Goal: Task Accomplishment & Management: Manage account settings

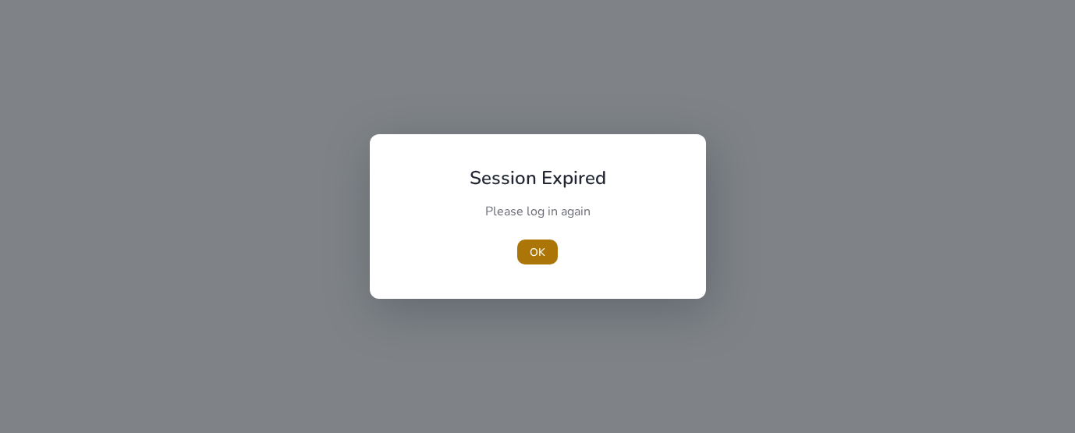
drag, startPoint x: 565, startPoint y: 245, endPoint x: 549, endPoint y: 251, distance: 16.5
click at [552, 250] on div "OK" at bounding box center [538, 252] width 174 height 25
click at [535, 251] on span "OK" at bounding box center [538, 252] width 16 height 16
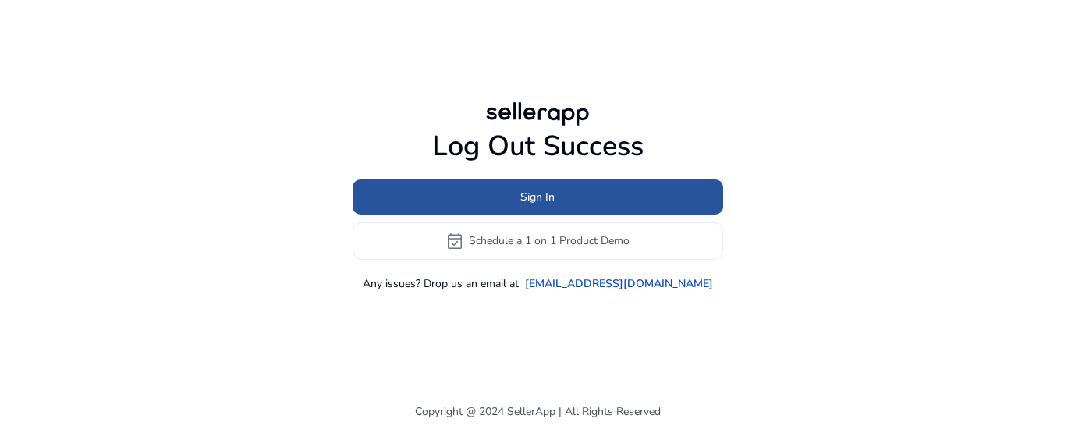
click at [496, 187] on span at bounding box center [538, 196] width 371 height 37
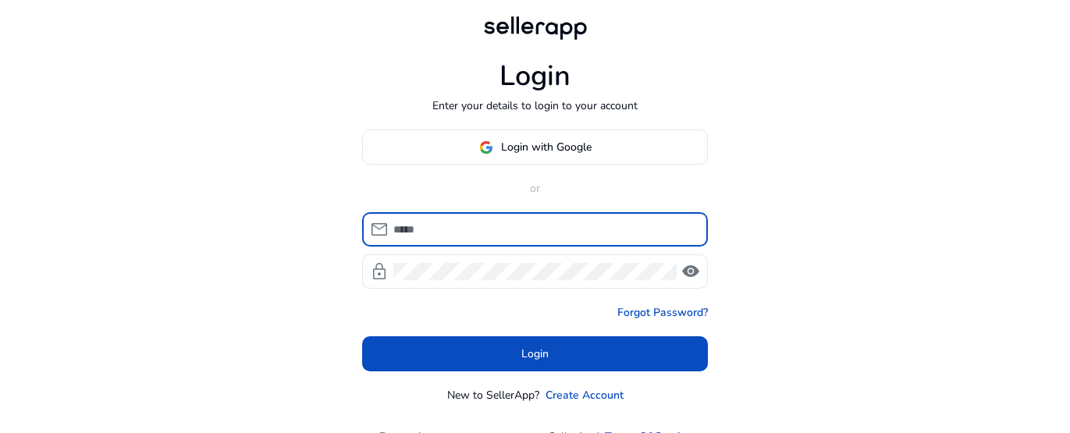
type input "**********"
click at [488, 229] on input "**********" at bounding box center [544, 229] width 302 height 17
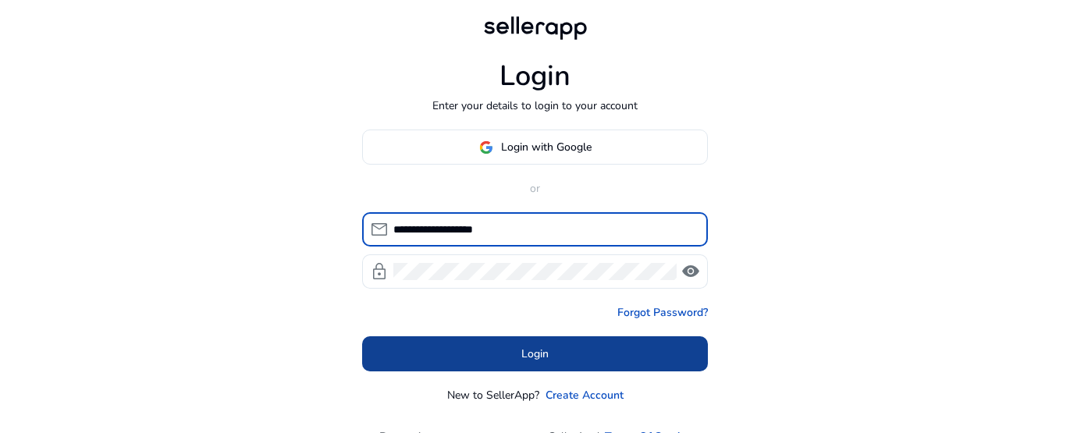
click at [435, 347] on span at bounding box center [535, 354] width 346 height 37
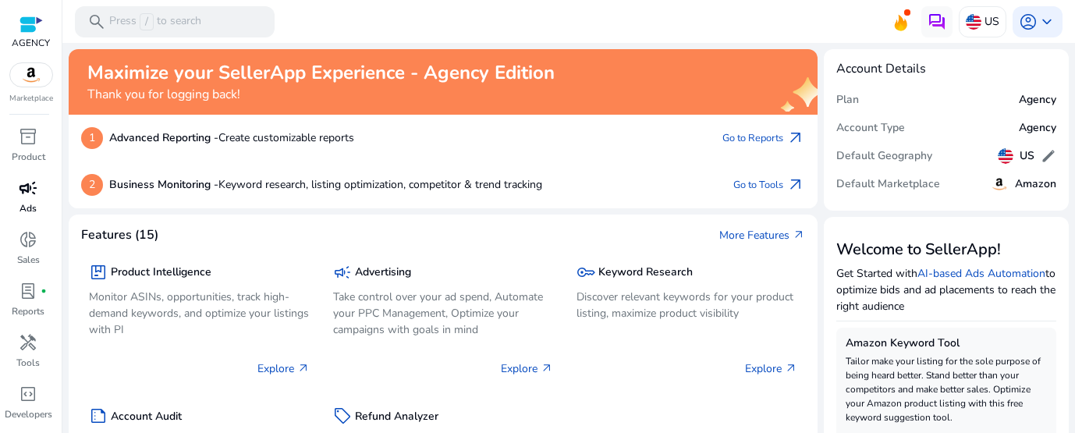
click at [30, 191] on span "campaign" at bounding box center [28, 188] width 19 height 19
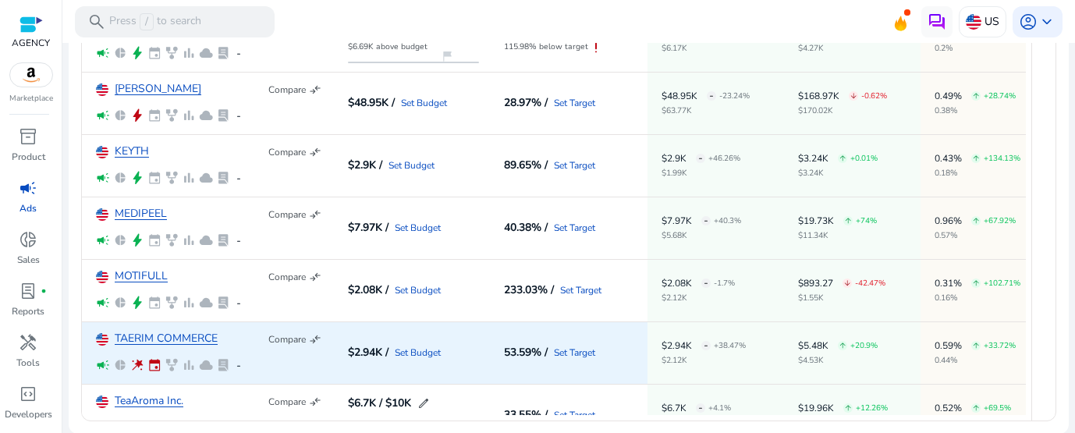
scroll to position [331, 0]
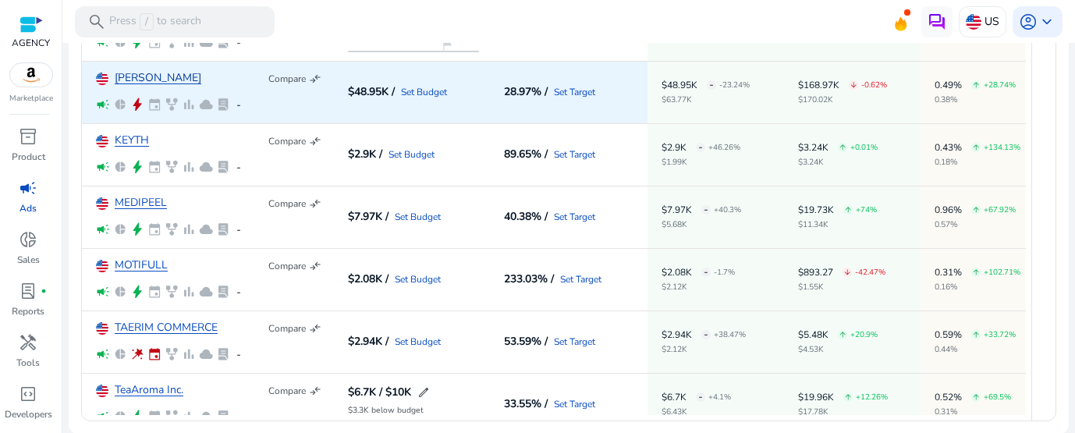
click at [133, 83] on link "[PERSON_NAME]" at bounding box center [158, 79] width 87 height 12
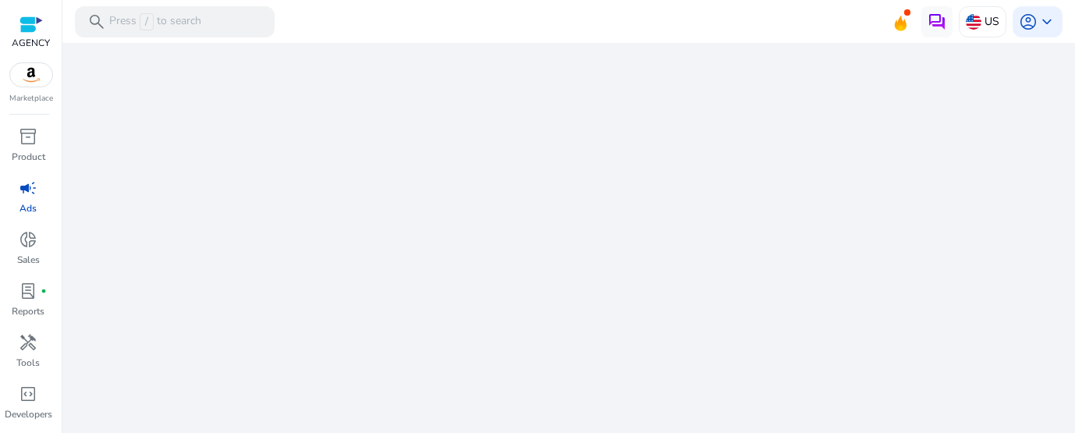
click at [318, 123] on div "We are getting things ready for you..." at bounding box center [569, 238] width 1000 height 390
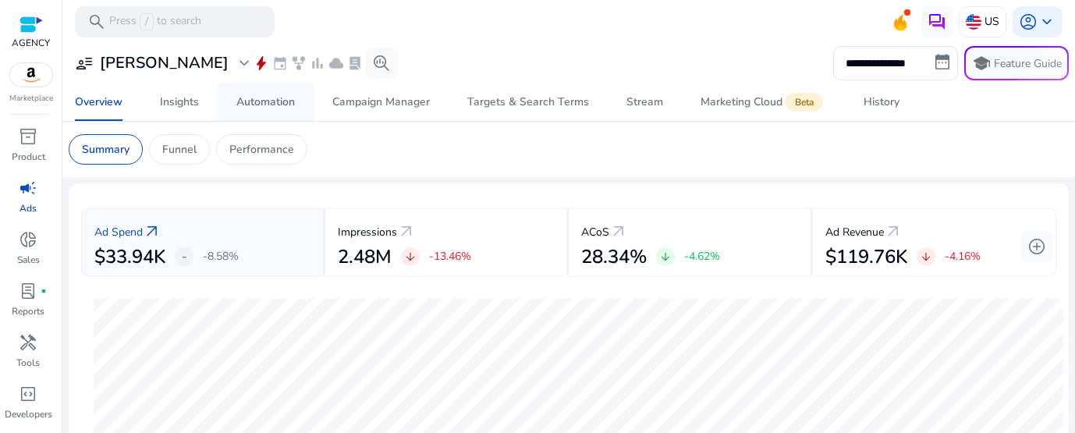
click at [229, 98] on link "Automation" at bounding box center [266, 102] width 96 height 37
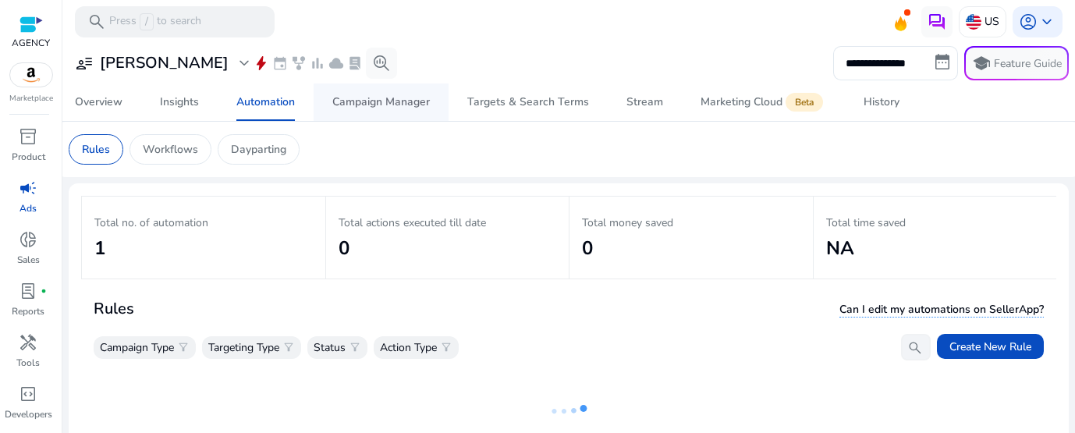
click at [427, 105] on div "Campaign Manager" at bounding box center [381, 102] width 98 height 11
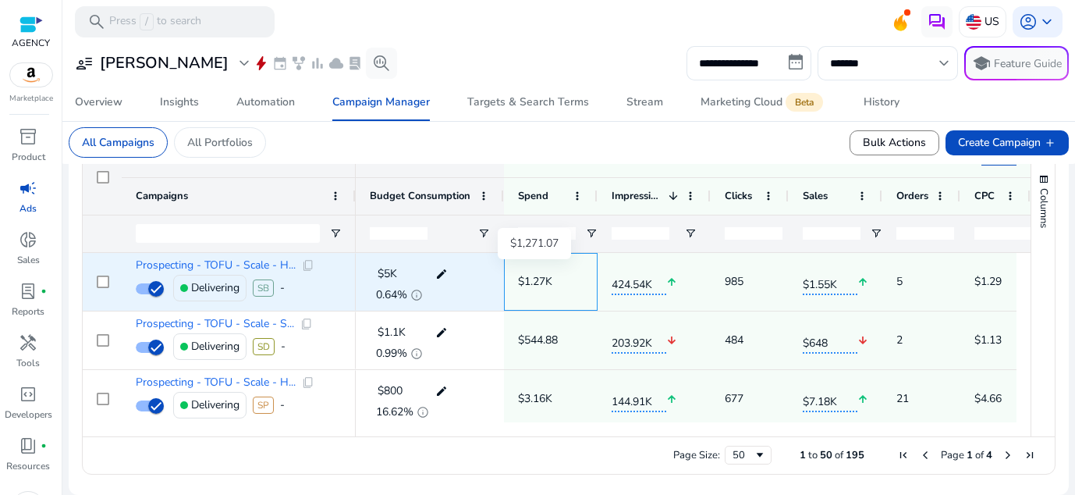
click at [537, 280] on p "$1.27K" at bounding box center [535, 281] width 34 height 32
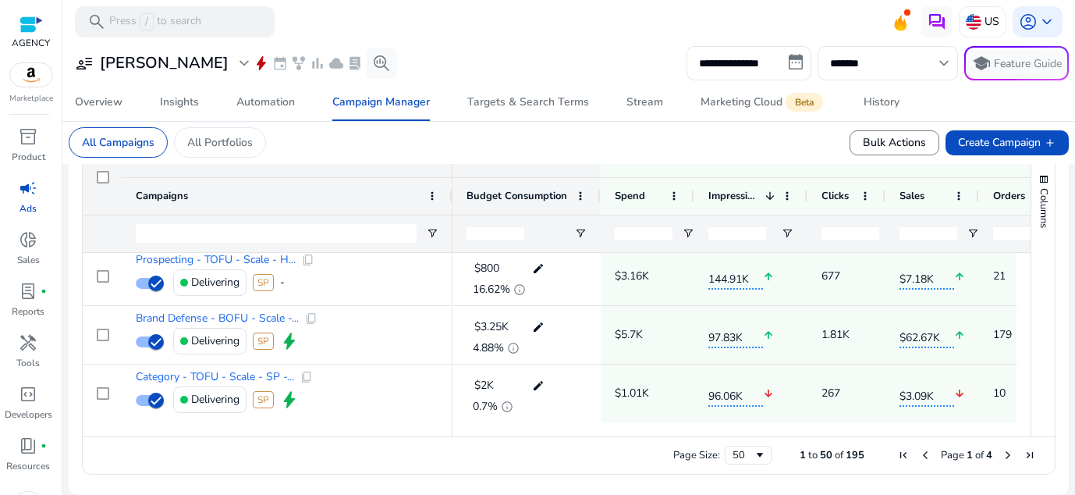
drag, startPoint x: 354, startPoint y: 194, endPoint x: 485, endPoint y: 194, distance: 131.1
click at [455, 194] on div at bounding box center [452, 196] width 6 height 37
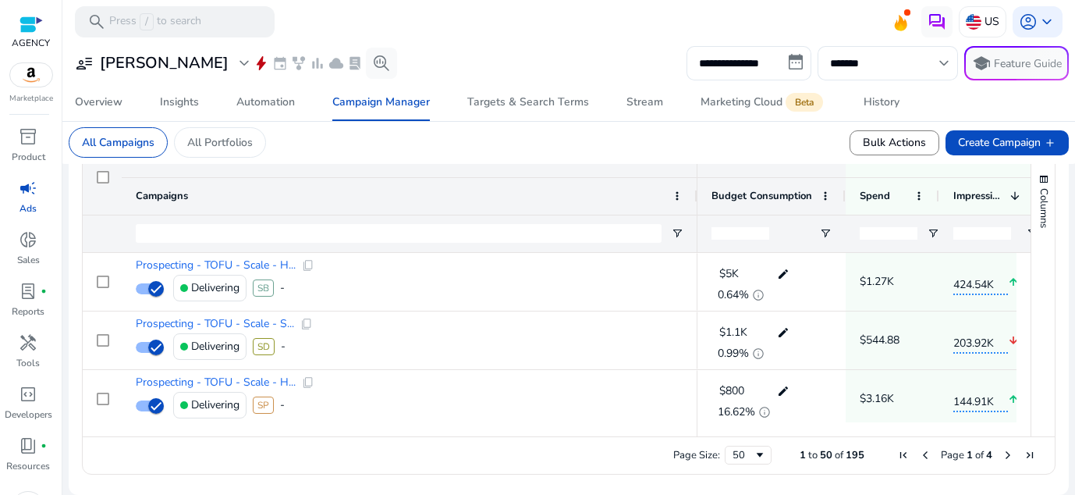
drag, startPoint x: 484, startPoint y: 196, endPoint x: 709, endPoint y: 201, distance: 224.8
click at [700, 201] on div at bounding box center [697, 196] width 6 height 37
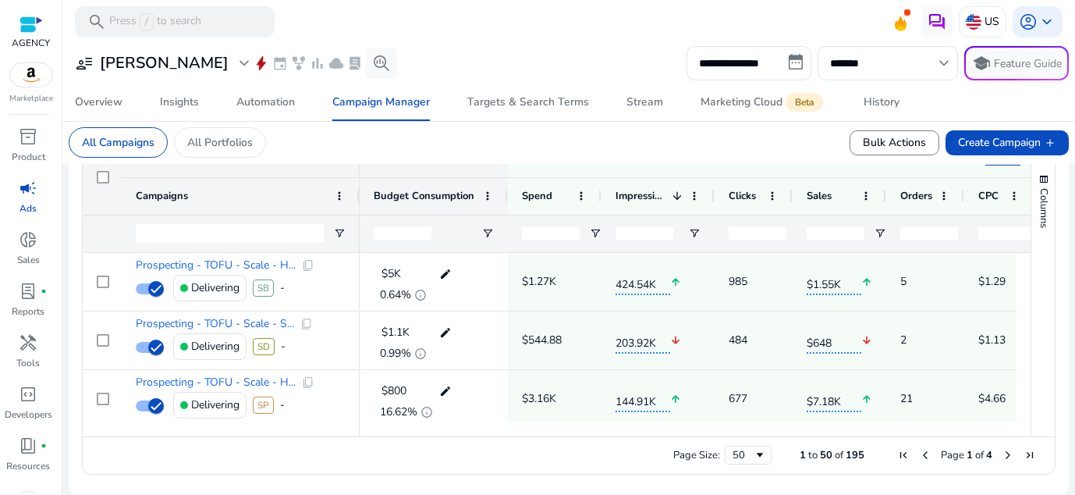
drag, startPoint x: 709, startPoint y: 197, endPoint x: 317, endPoint y: 228, distance: 393.8
click at [317, 228] on div "Campaigns" at bounding box center [221, 196] width 277 height 112
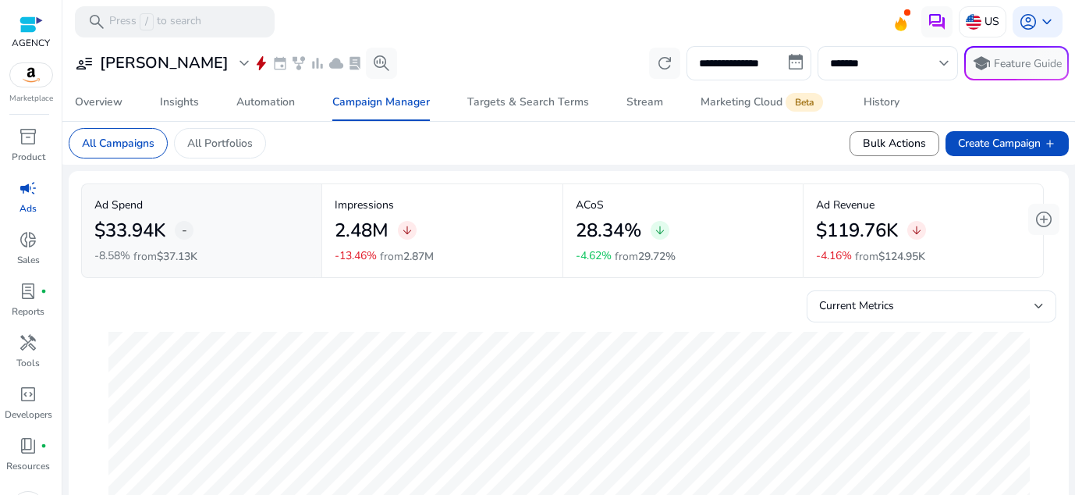
scroll to position [549, 0]
